Goal: Obtain resource: Download file/media

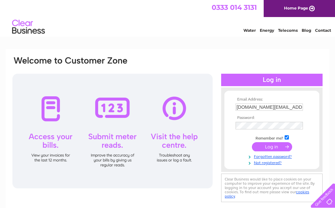
click at [274, 145] on input "submit" at bounding box center [272, 146] width 40 height 9
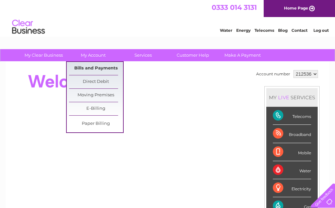
click at [103, 66] on link "Bills and Payments" at bounding box center [96, 68] width 54 height 13
click at [101, 69] on link "Bills and Payments" at bounding box center [96, 68] width 54 height 13
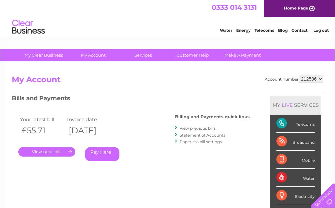
click at [53, 152] on link "." at bounding box center [46, 151] width 57 height 9
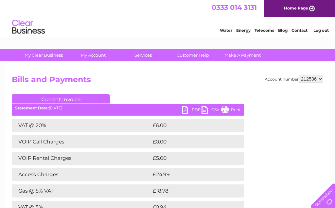
click at [193, 110] on link "PDF" at bounding box center [192, 110] width 20 height 9
click at [324, 31] on link "Log out" at bounding box center [320, 30] width 15 height 5
